Goal: Check status: Check status

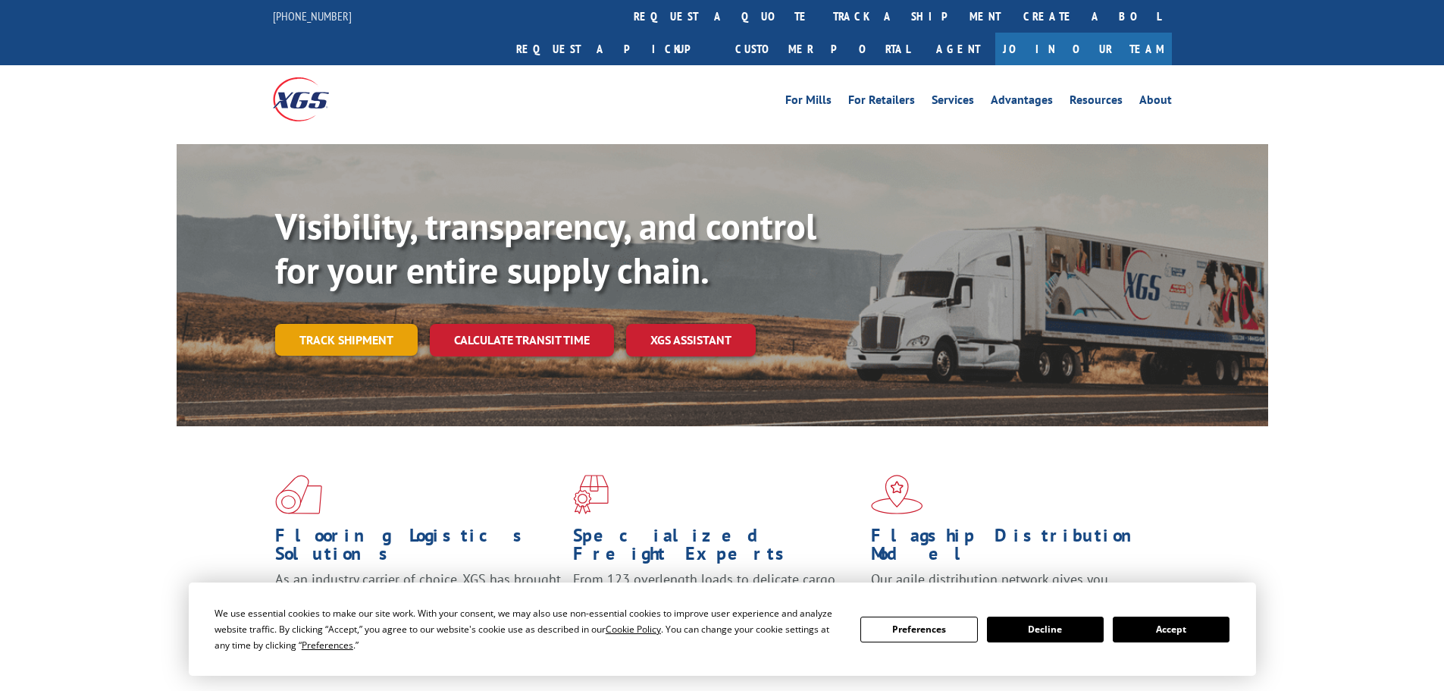
click at [339, 324] on link "Track shipment" at bounding box center [346, 340] width 143 height 32
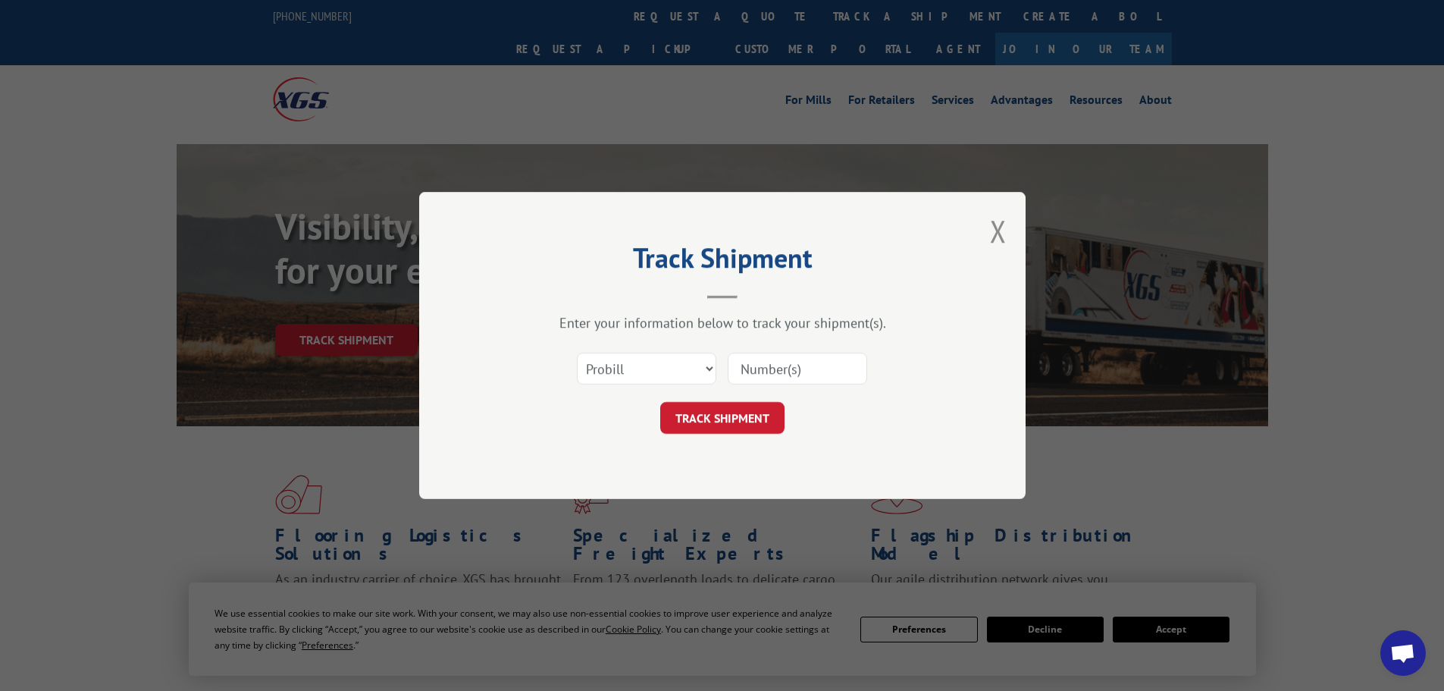
click at [830, 364] on input at bounding box center [798, 369] width 140 height 32
type input "16229828"
click at [757, 412] on button "TRACK SHIPMENT" at bounding box center [722, 418] width 124 height 32
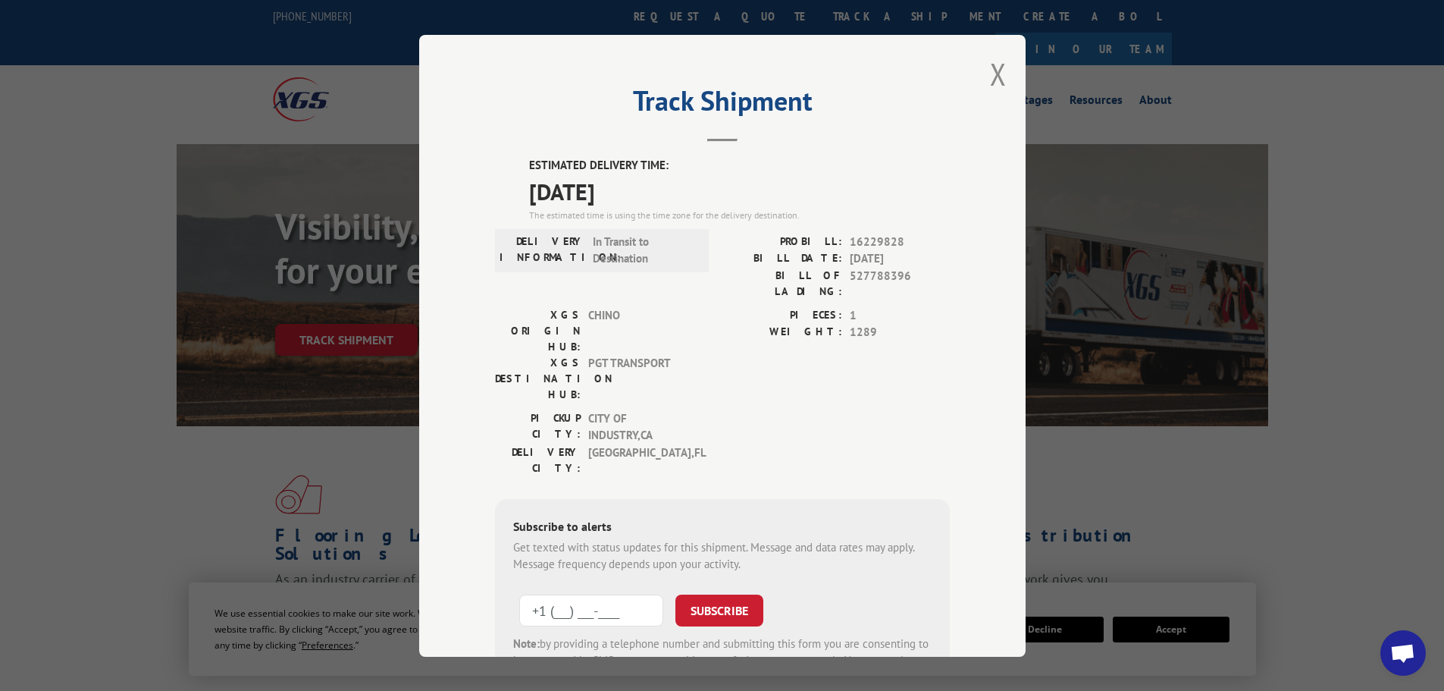
click at [616, 594] on input "+1 (___) ___-____" at bounding box center [591, 610] width 144 height 32
type input "[PHONE_NUMBER]"
click at [715, 594] on button "SUBSCRIBE" at bounding box center [720, 610] width 88 height 32
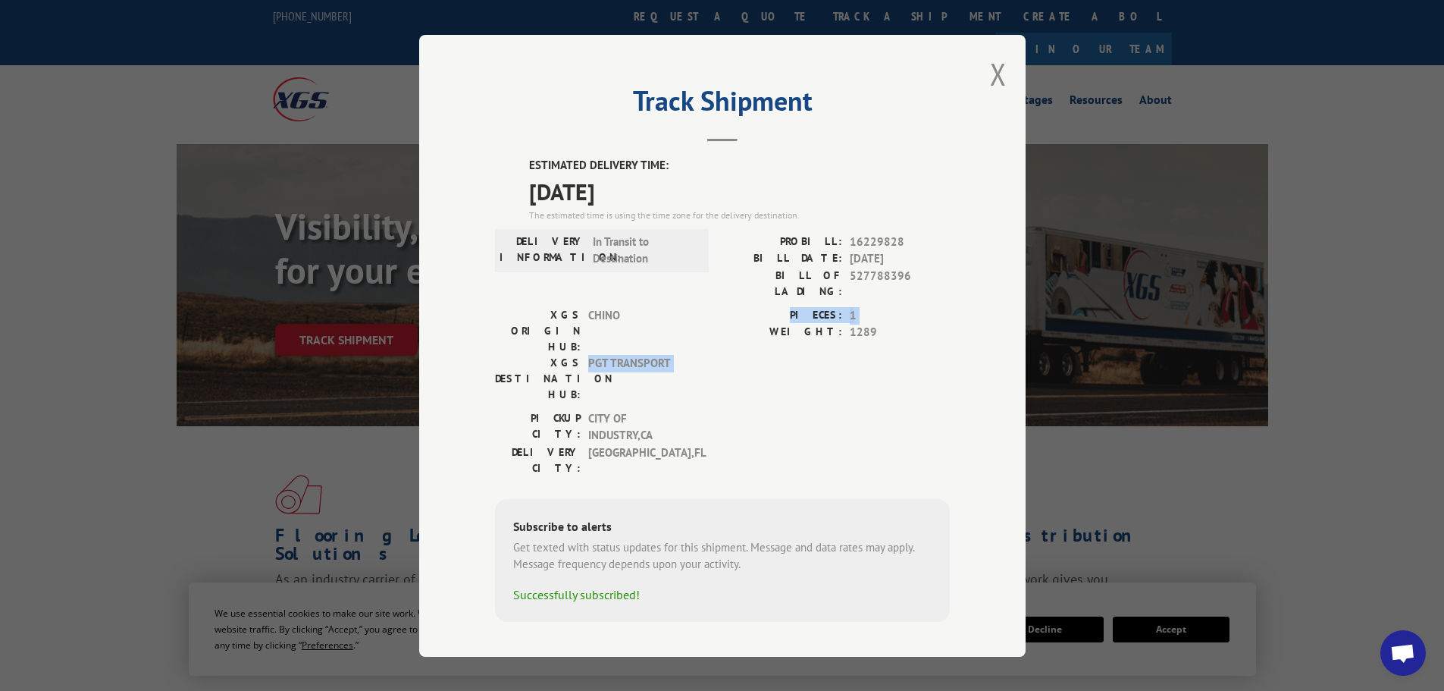
drag, startPoint x: 590, startPoint y: 316, endPoint x: 717, endPoint y: 317, distance: 127.4
click at [717, 317] on div "XGS ORIGIN HUB: CHINO XGS DESTINATION HUB: PGT TRANSPORT PIECES: 1 WEIGHT: 1289" at bounding box center [722, 357] width 455 height 103
click at [710, 318] on div "XGS ORIGIN HUB: CHINO XGS DESTINATION HUB: PGT TRANSPORT PIECES: 1 WEIGHT: 1289" at bounding box center [722, 357] width 455 height 103
click at [588, 354] on div "XGS DESTINATION HUB: PGT TRANSPORT" at bounding box center [597, 378] width 205 height 48
drag, startPoint x: 591, startPoint y: 319, endPoint x: 683, endPoint y: 321, distance: 92.5
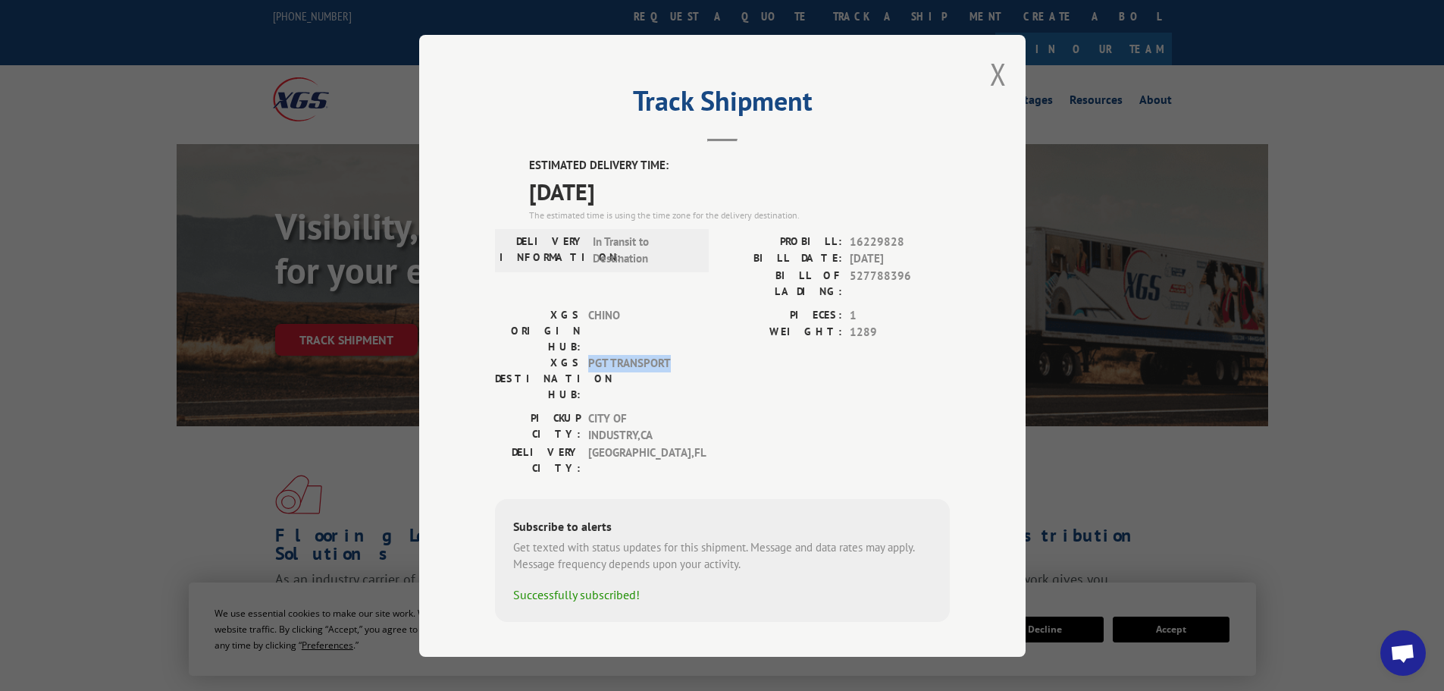
click at [683, 354] on span "PGT TRANSPORT" at bounding box center [639, 378] width 102 height 48
copy span "PGT TRANSPORT"
